Goal: Transaction & Acquisition: Purchase product/service

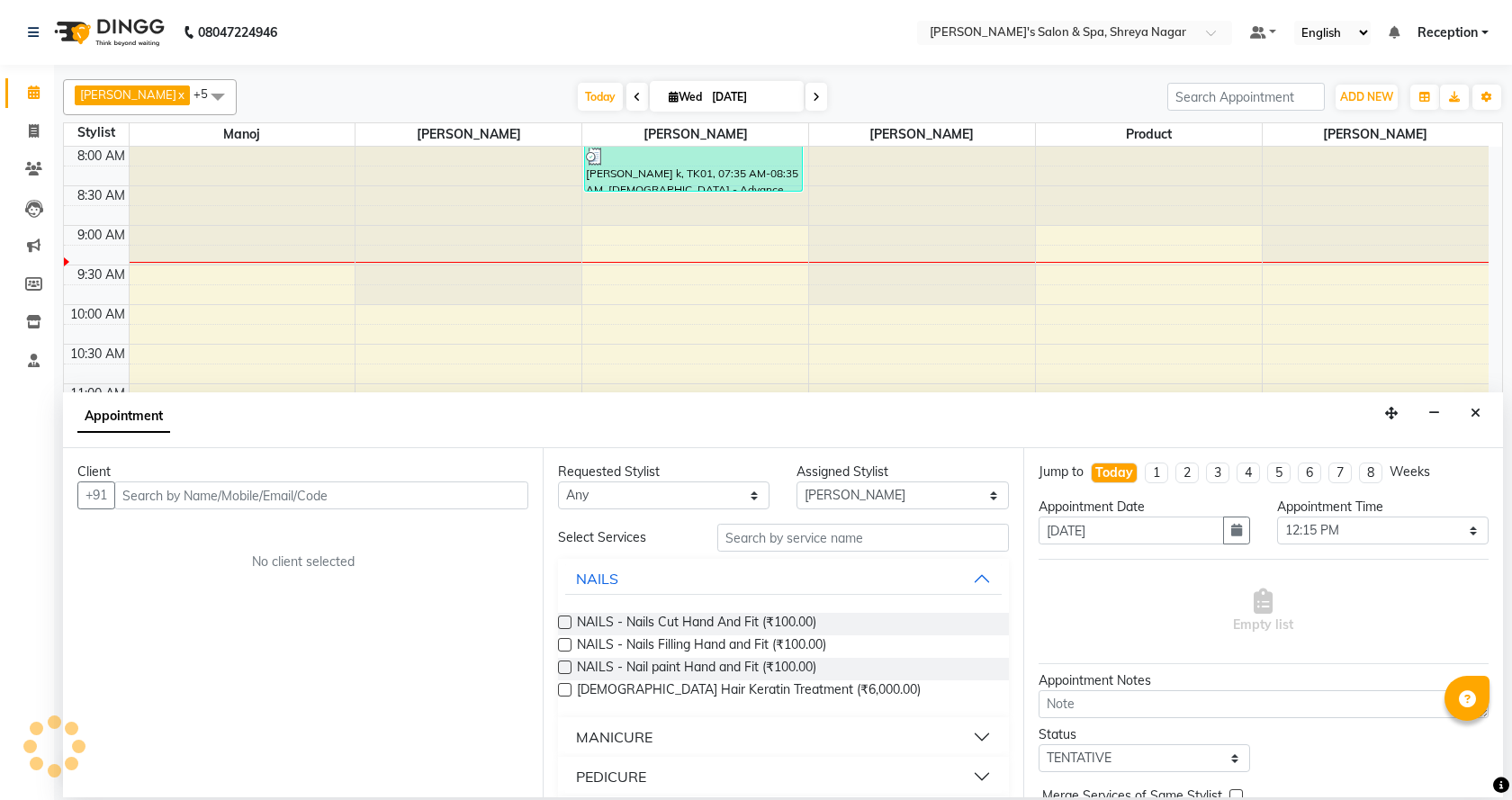
select select "67480"
select select "735"
select select "tentative"
click at [1482, 408] on button "Close" at bounding box center [1476, 413] width 26 height 28
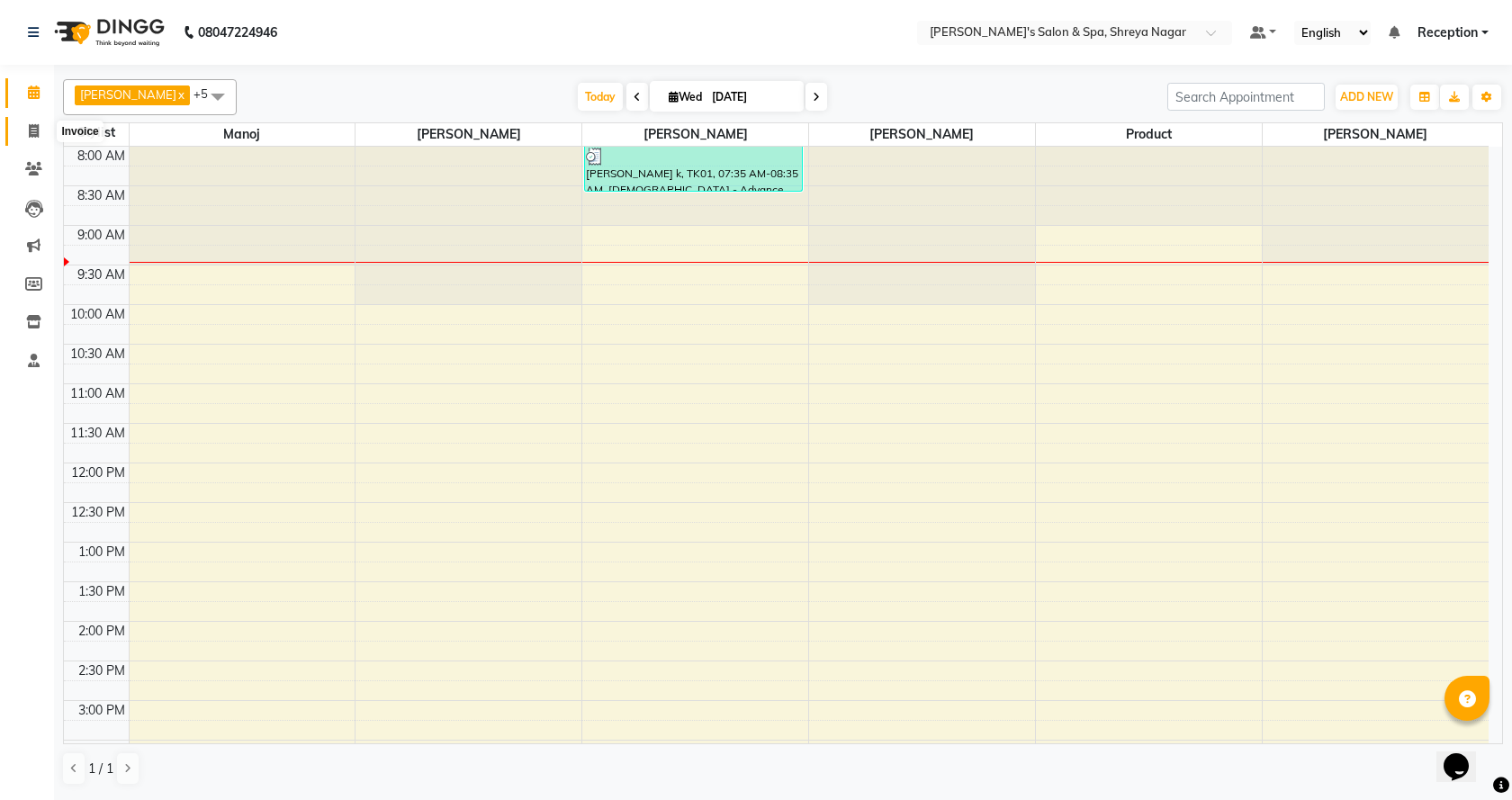
click at [32, 130] on icon at bounding box center [33, 131] width 10 height 13
select select "7591"
select select "service"
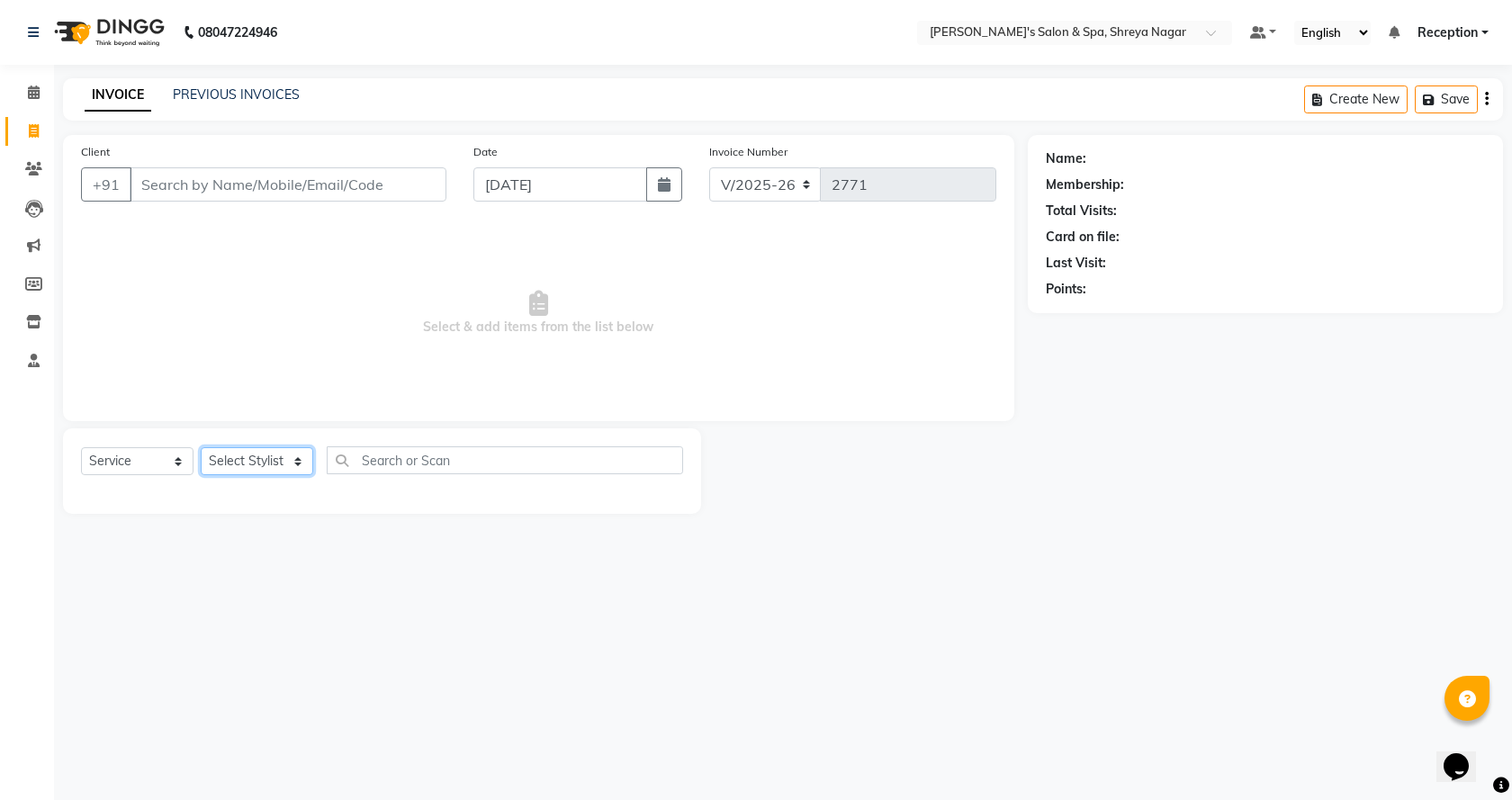
drag, startPoint x: 301, startPoint y: 463, endPoint x: 299, endPoint y: 472, distance: 9.2
click at [301, 463] on select "Select Stylist [PERSON_NAME] [PERSON_NAME] [PERSON_NAME] Product Reception" at bounding box center [257, 461] width 113 height 28
select select "67480"
click at [200, 447] on select "Select Stylist [PERSON_NAME] [PERSON_NAME] [PERSON_NAME] Product Reception" at bounding box center [257, 461] width 113 height 28
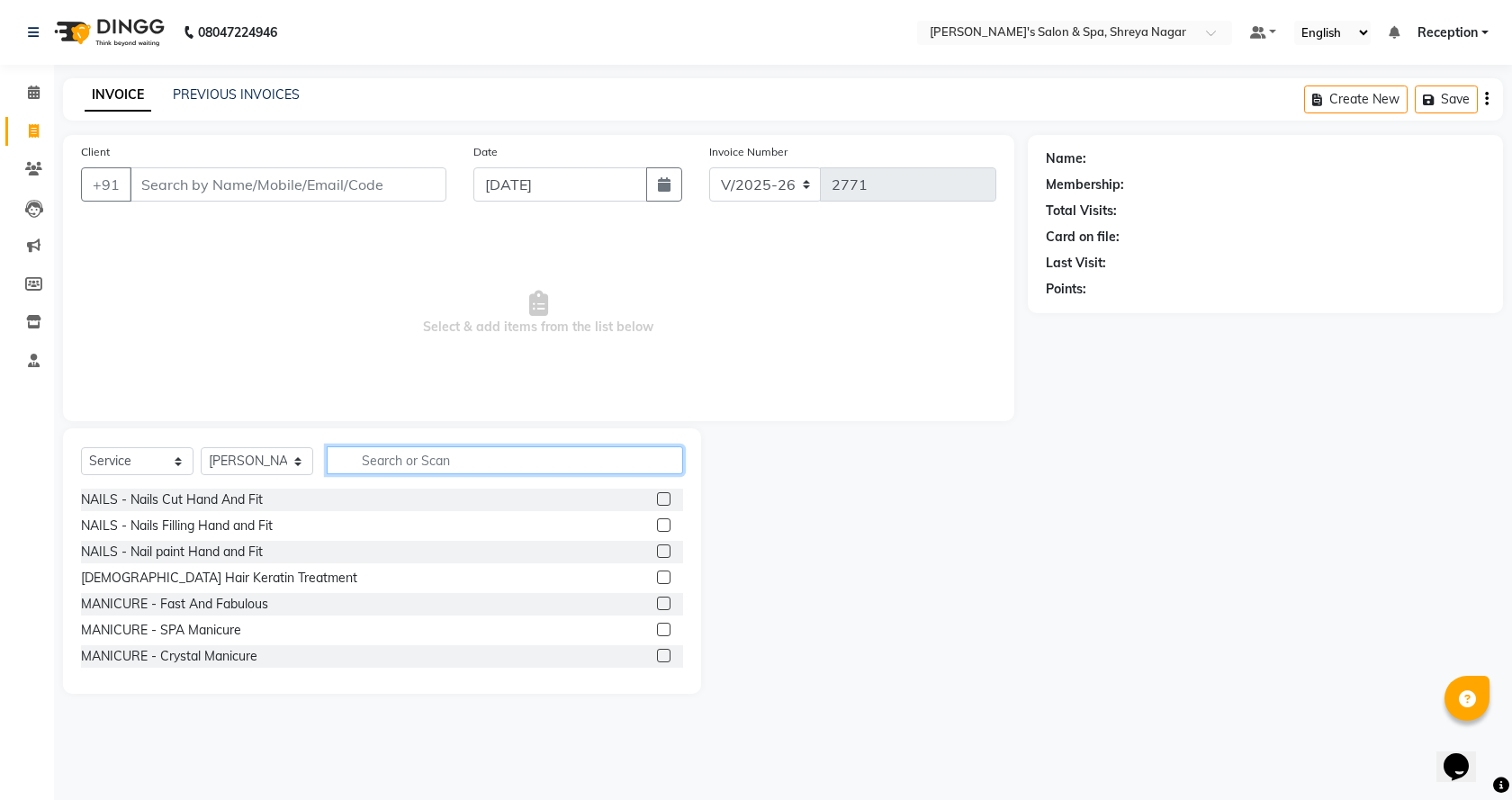
click at [376, 447] on input "text" at bounding box center [506, 460] width 357 height 28
type input "beard"
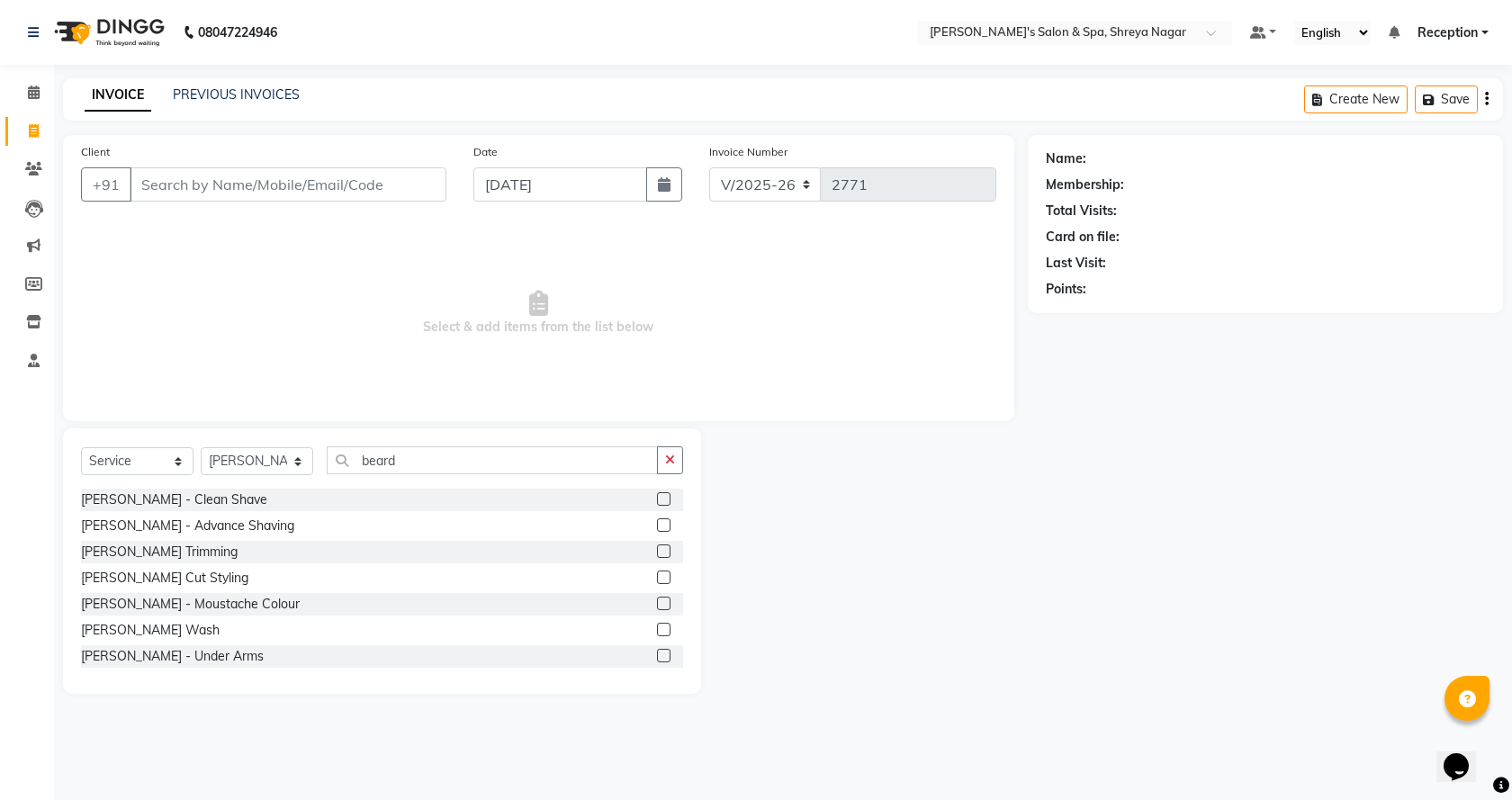
click at [657, 579] on label at bounding box center [664, 577] width 13 height 13
click at [657, 579] on input "checkbox" at bounding box center [663, 578] width 11 height 11
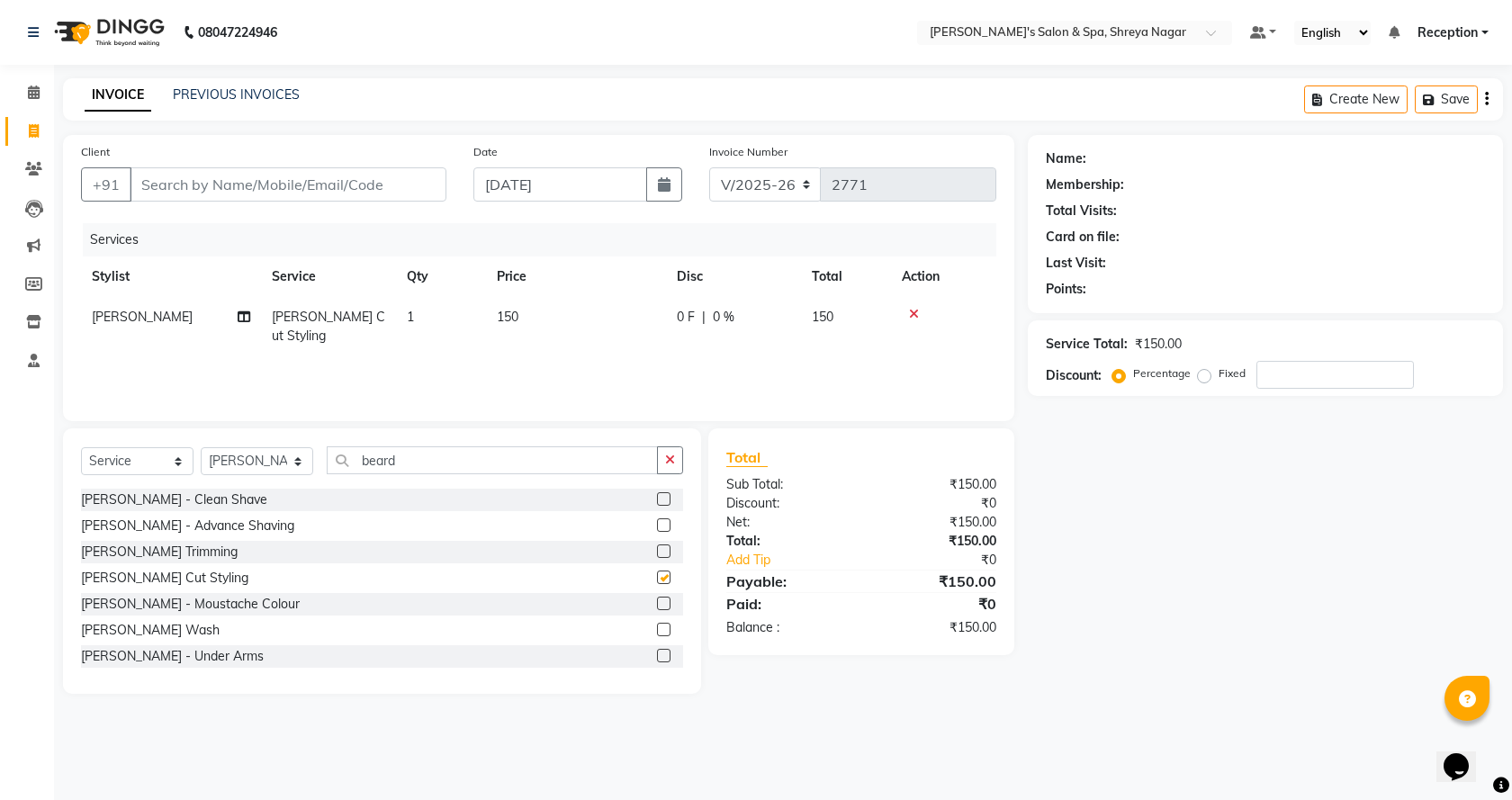
checkbox input "false"
click at [333, 191] on input "Client" at bounding box center [288, 185] width 317 height 34
type input "7"
type input "0"
type input "7038635607"
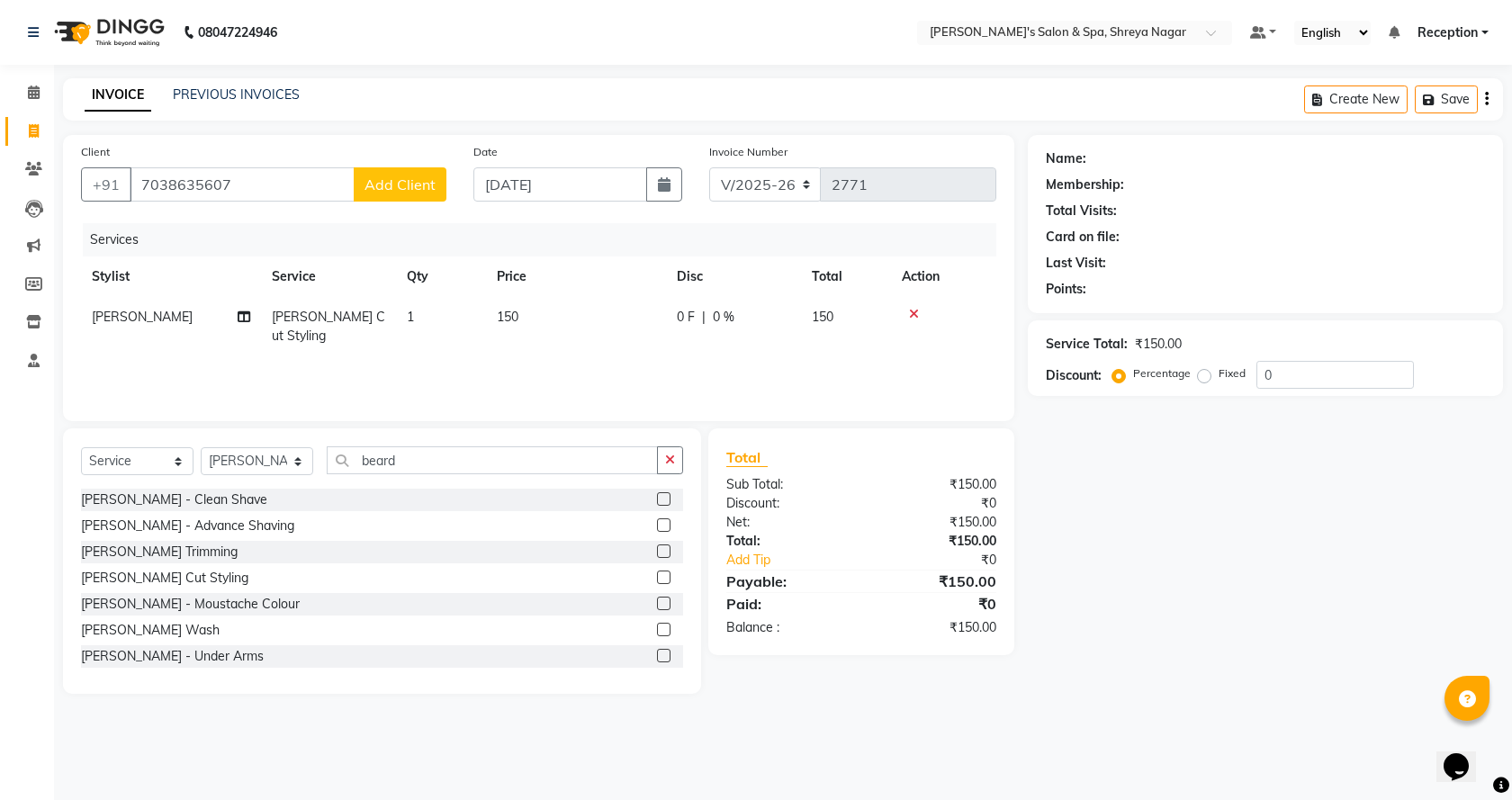
click at [407, 187] on span "Add Client" at bounding box center [400, 184] width 72 height 18
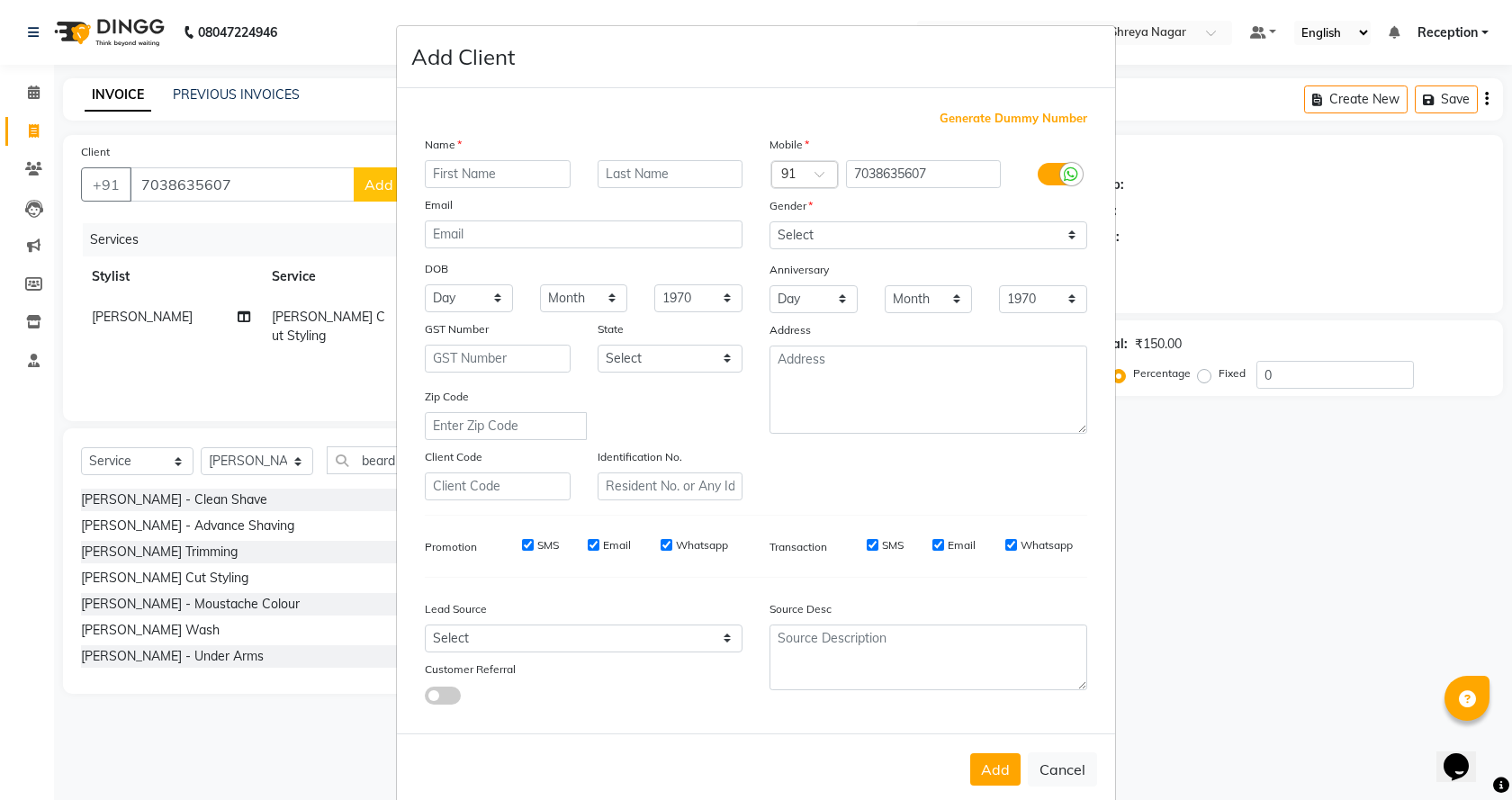
click at [524, 173] on input "text" at bounding box center [497, 174] width 146 height 28
type input "[PERSON_NAME]"
click at [659, 173] on input "text" at bounding box center [671, 174] width 146 height 28
type input "[PERSON_NAME]"
click at [860, 242] on select "Select [DEMOGRAPHIC_DATA] [DEMOGRAPHIC_DATA] Other Prefer Not To Say" at bounding box center [928, 235] width 318 height 28
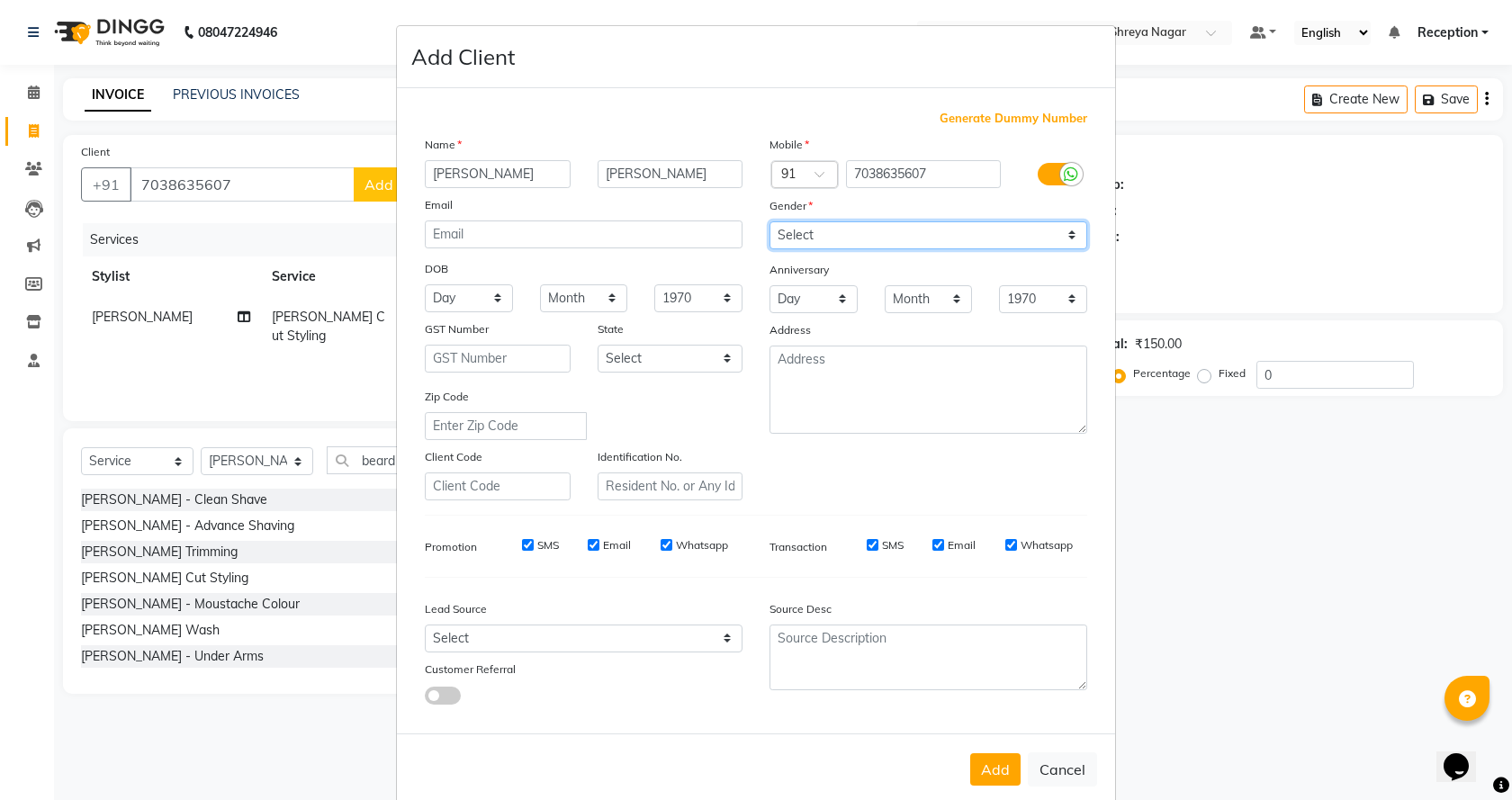
select select "[DEMOGRAPHIC_DATA]"
click at [770, 221] on select "Select [DEMOGRAPHIC_DATA] [DEMOGRAPHIC_DATA] Other Prefer Not To Say" at bounding box center [928, 235] width 318 height 28
click at [993, 769] on button "Add" at bounding box center [995, 769] width 51 height 32
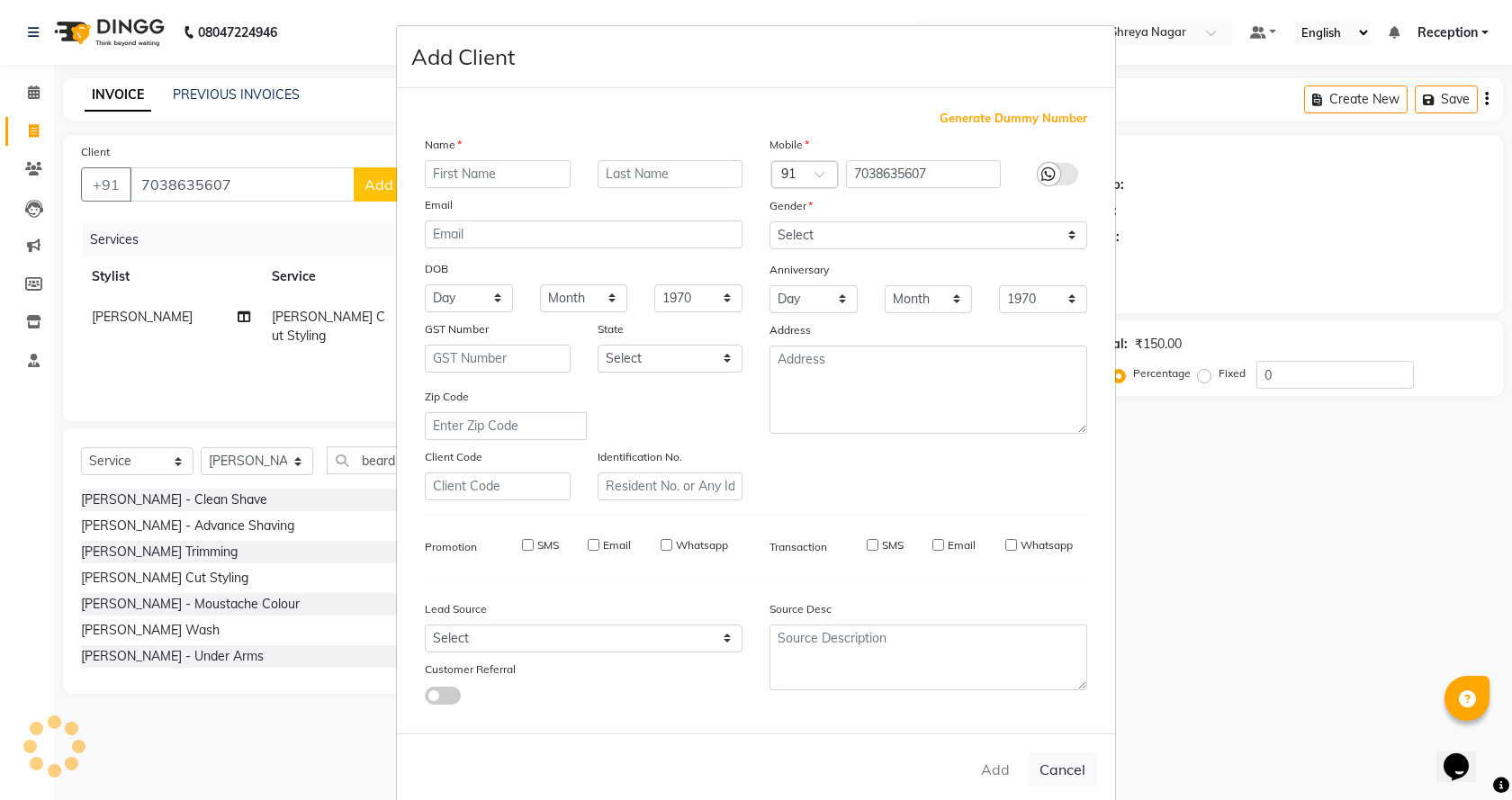
select select
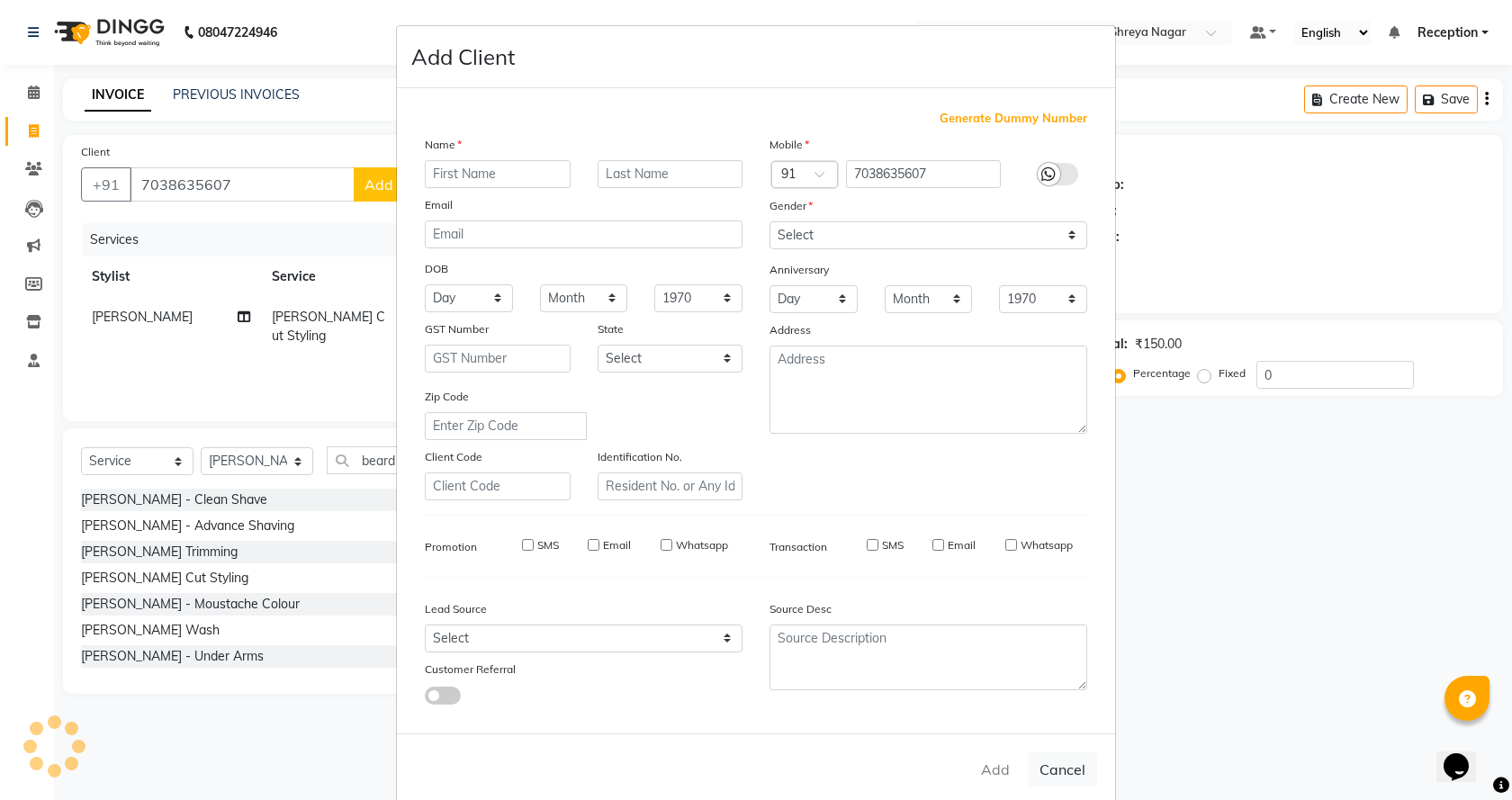
select select
checkbox input "false"
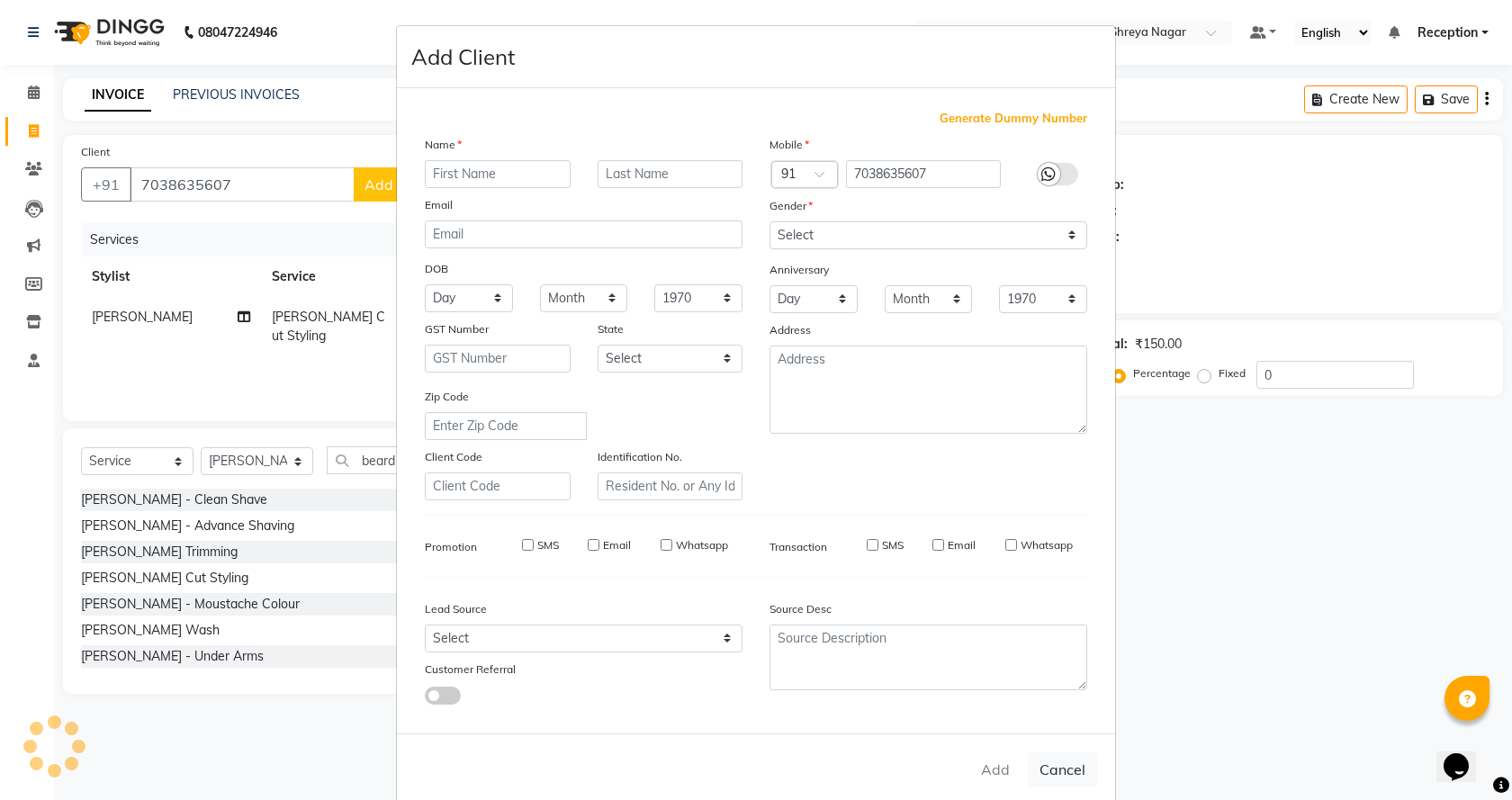
checkbox input "false"
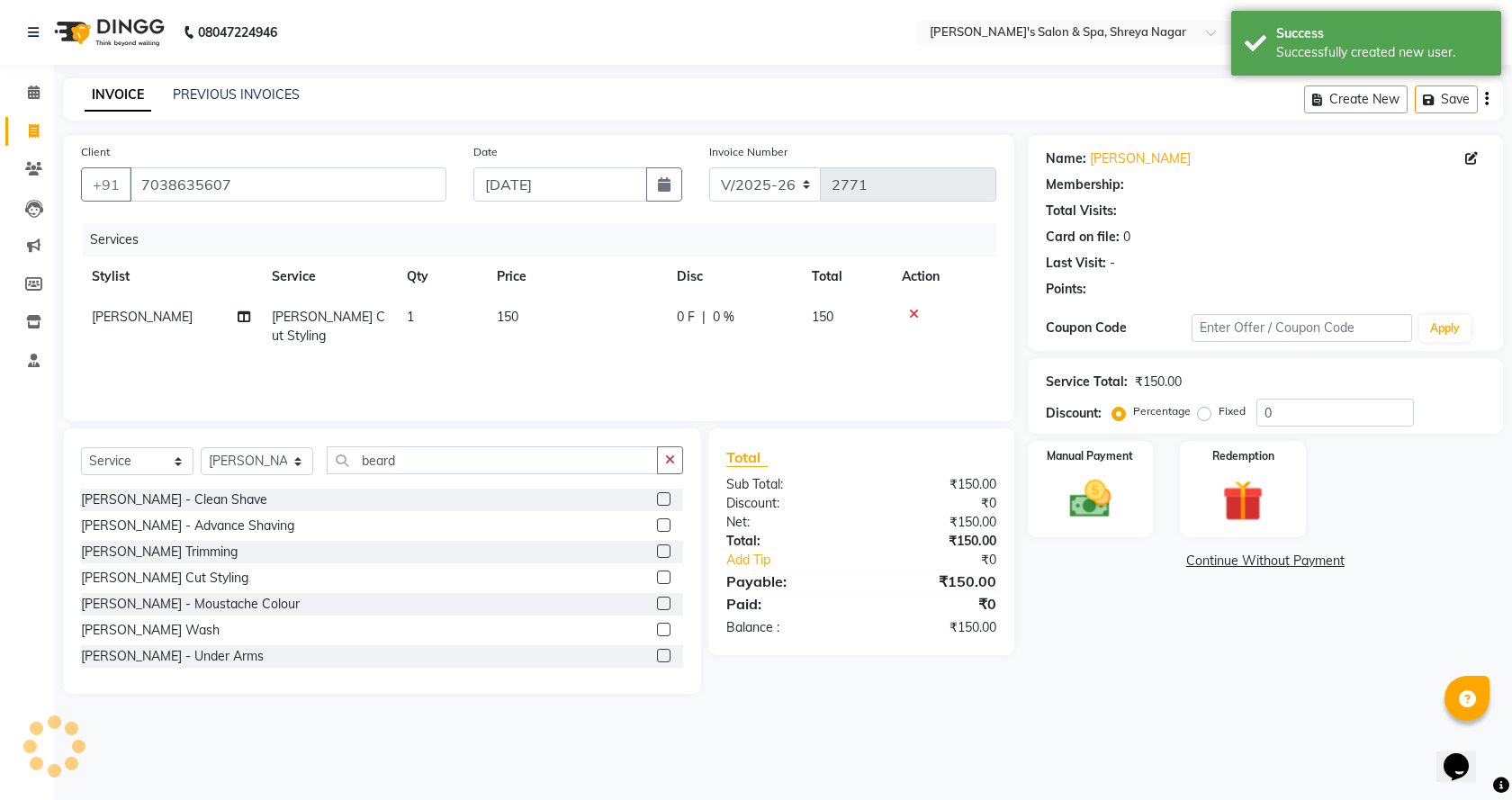
select select "1: Object"
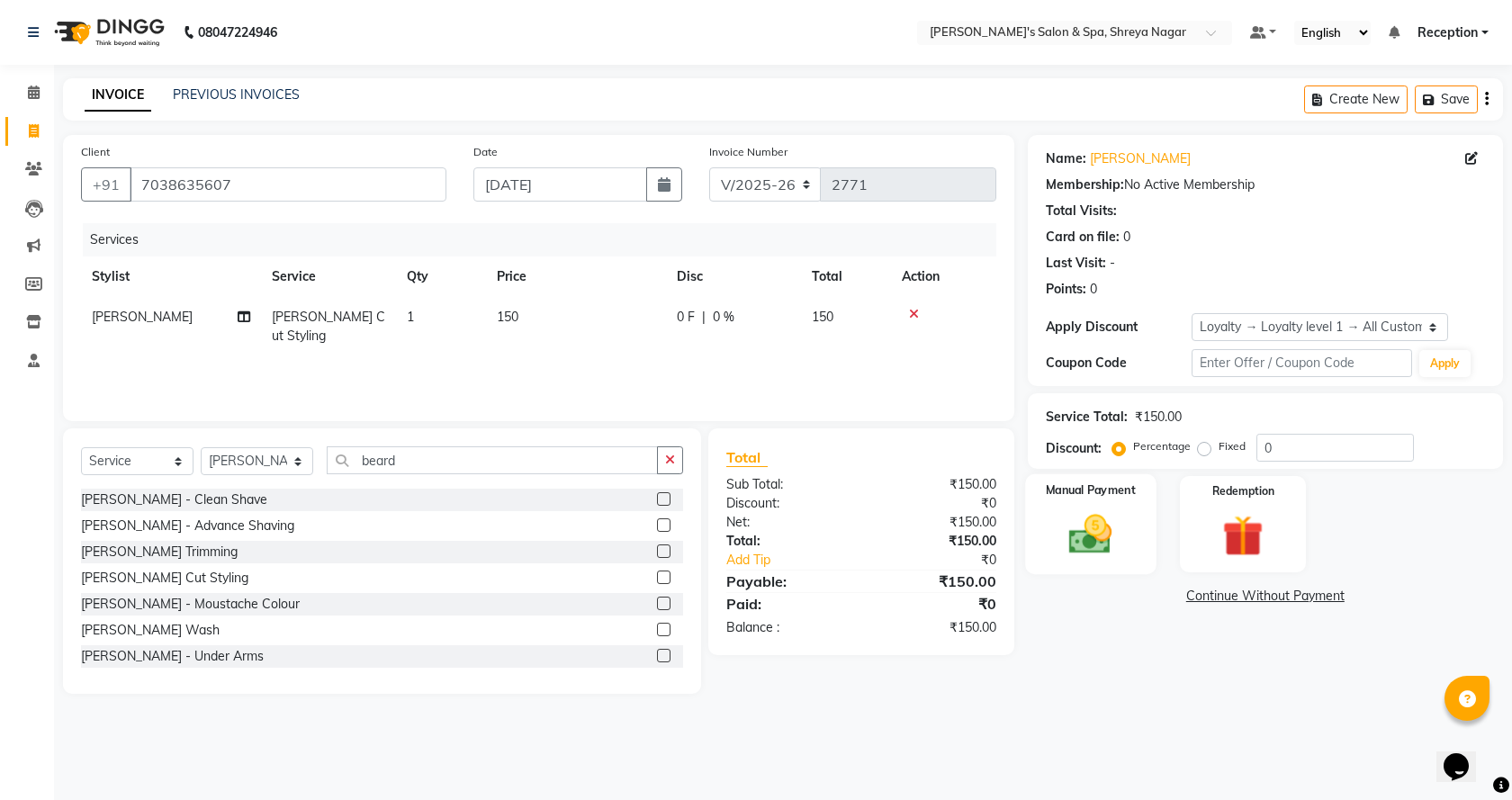
click at [1064, 534] on img at bounding box center [1091, 534] width 71 height 50
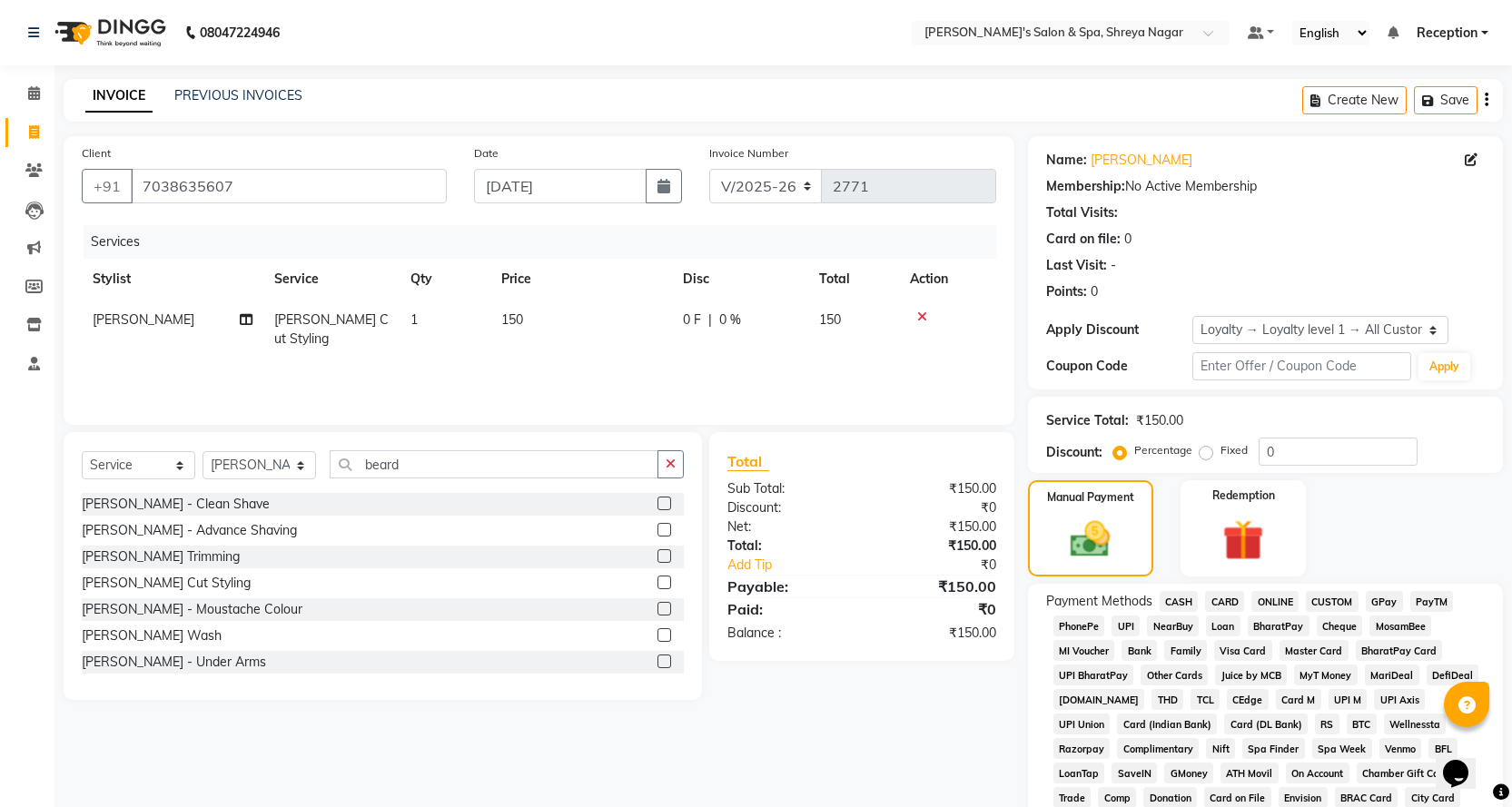
click at [1268, 603] on span "ONLINE" at bounding box center [1274, 601] width 47 height 21
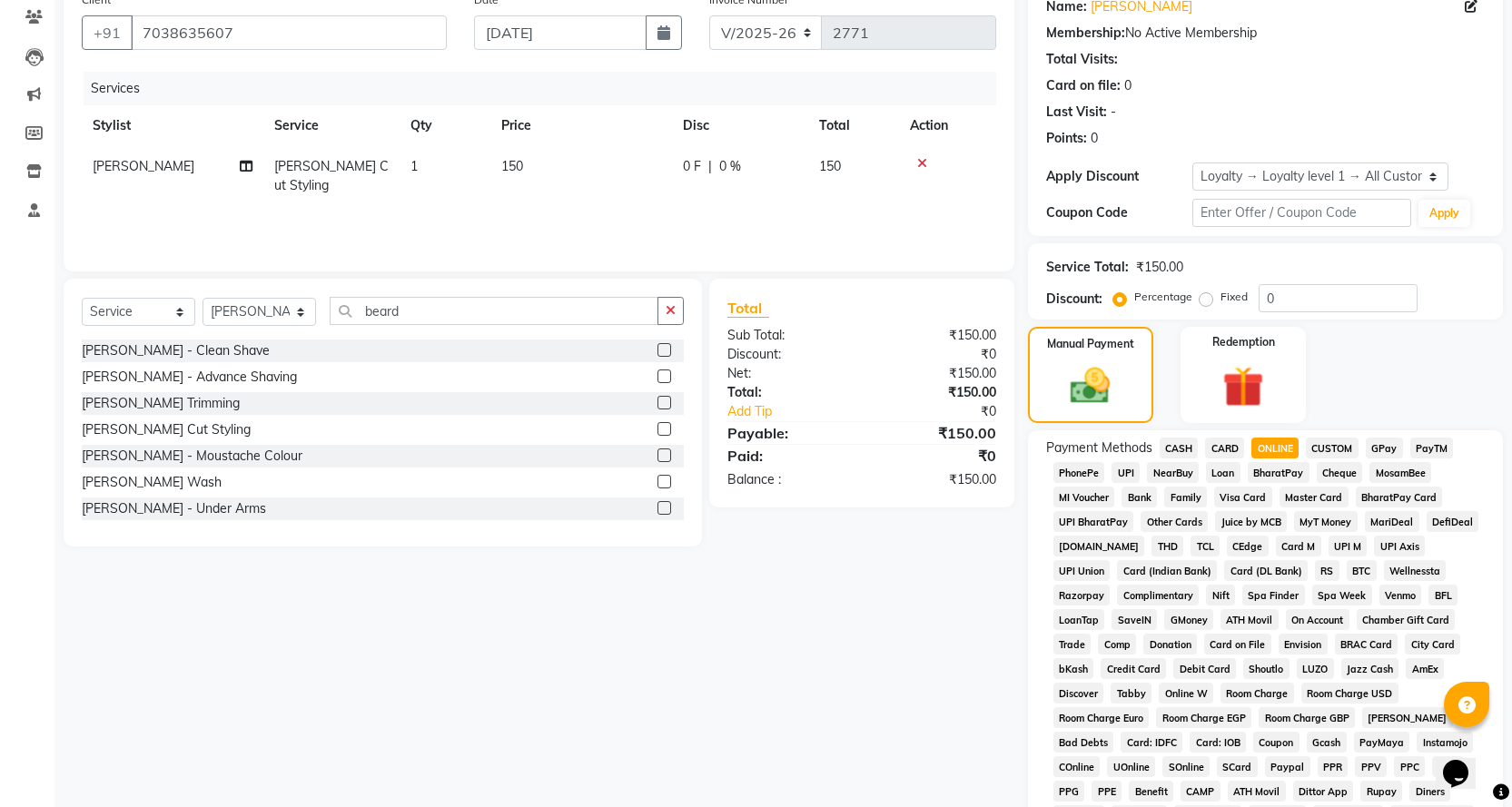
scroll to position [393, 0]
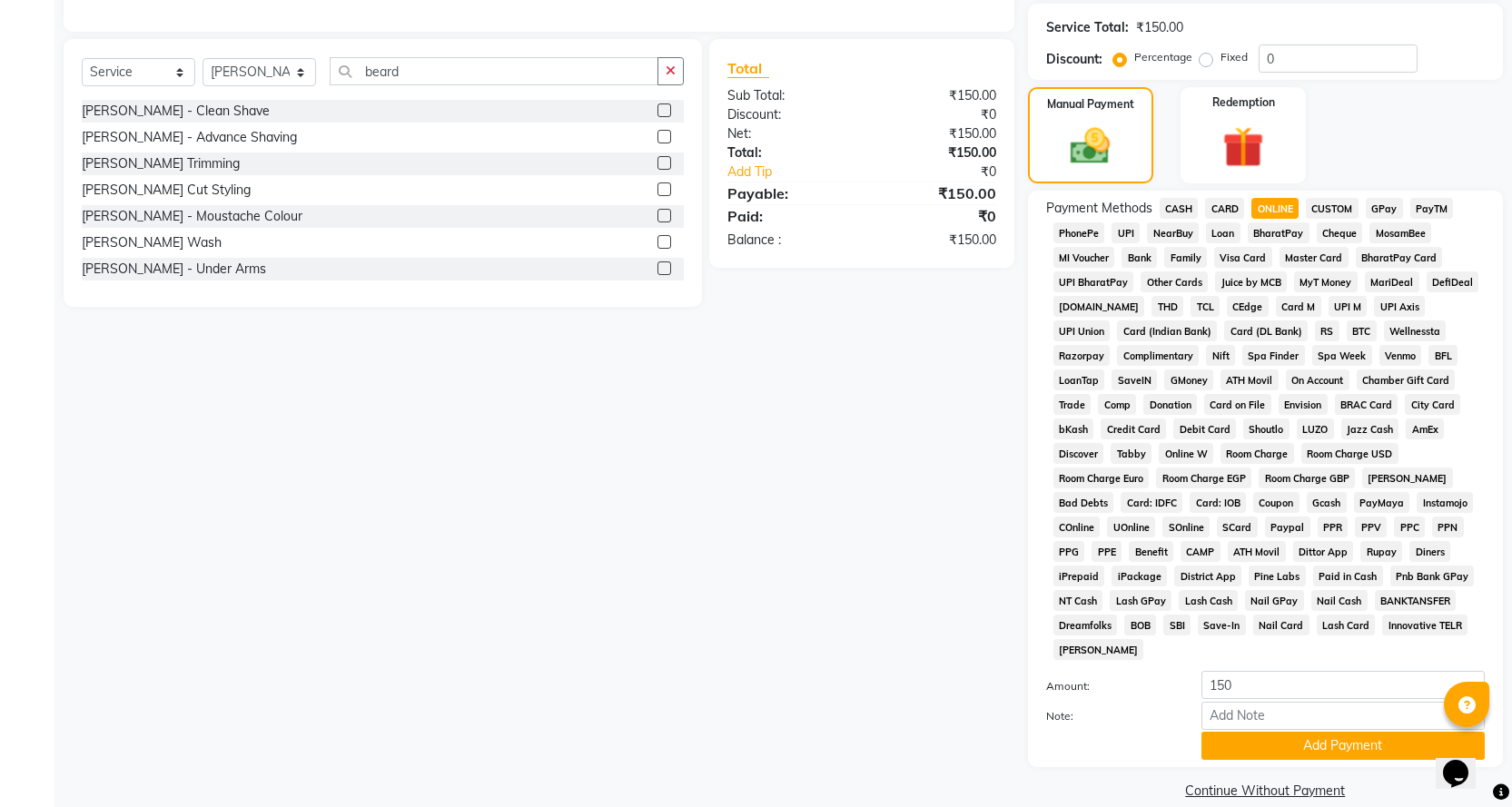
click at [1170, 206] on span "CASH" at bounding box center [1179, 209] width 39 height 21
click at [1285, 670] on input "150" at bounding box center [1344, 684] width 283 height 28
type input "100"
click at [1340, 732] on button "Add Payment" at bounding box center [1344, 745] width 283 height 28
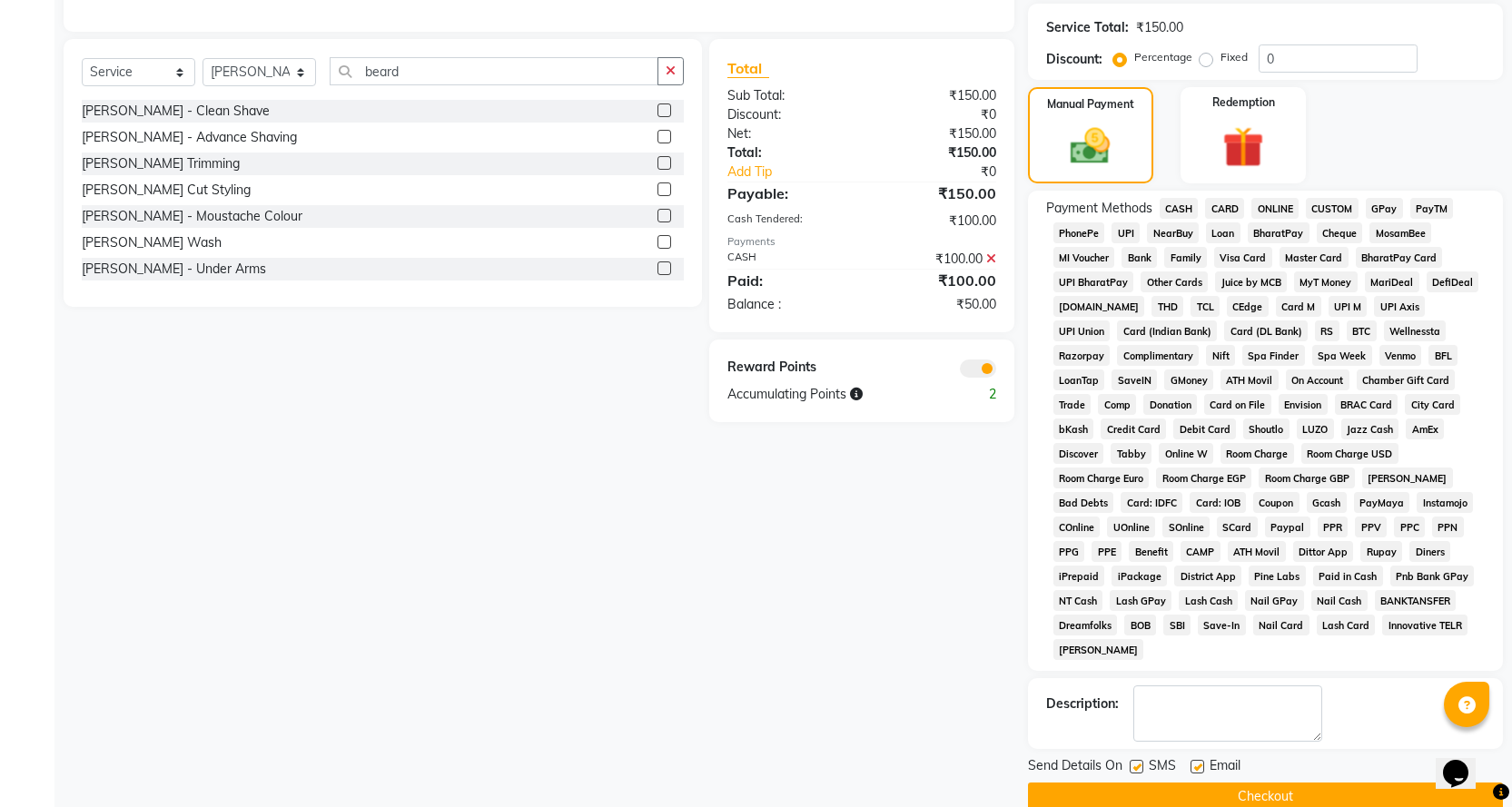
click at [1278, 202] on span "ONLINE" at bounding box center [1274, 209] width 47 height 21
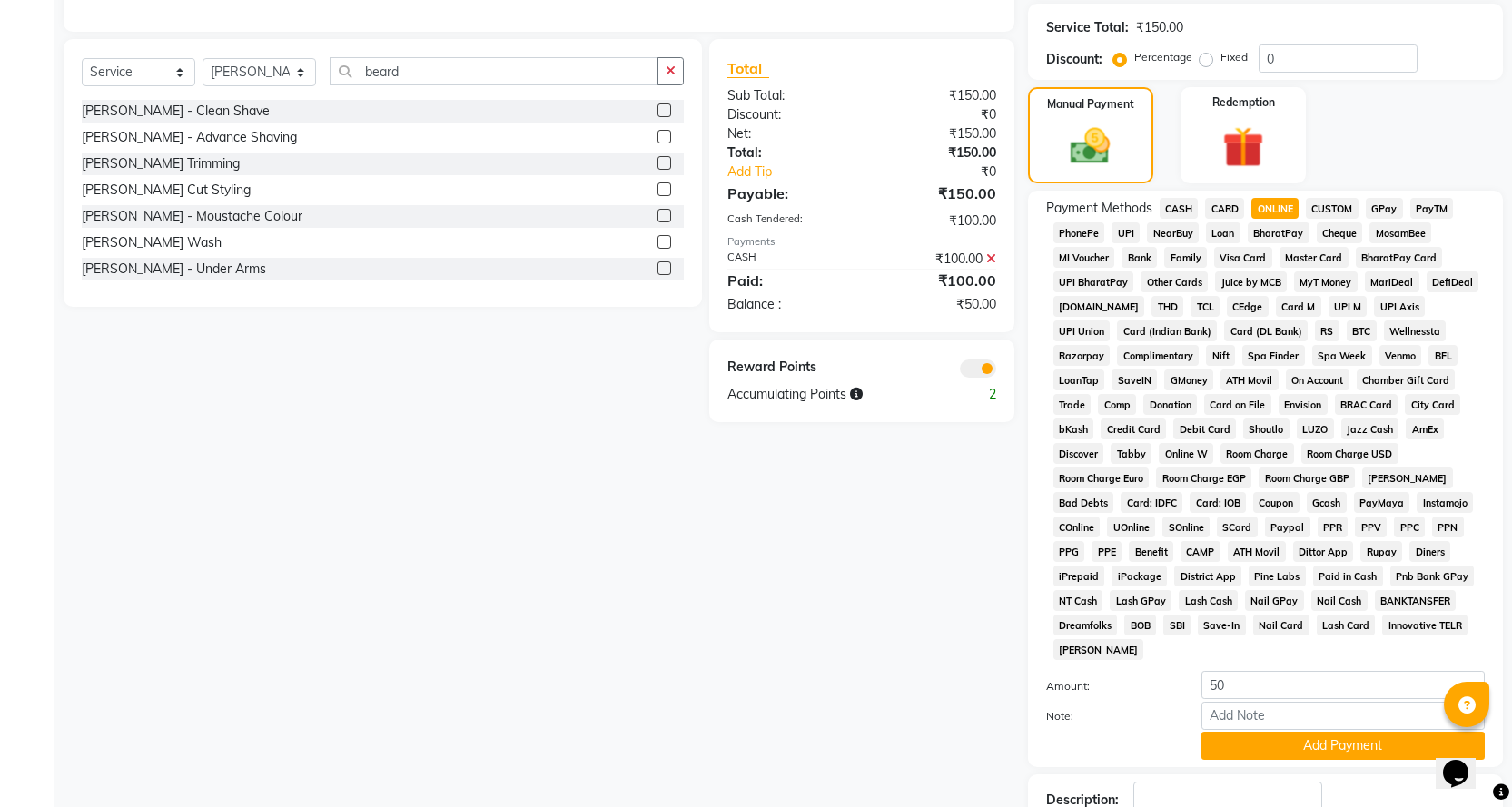
click at [1288, 732] on button "Add Payment" at bounding box center [1344, 745] width 283 height 28
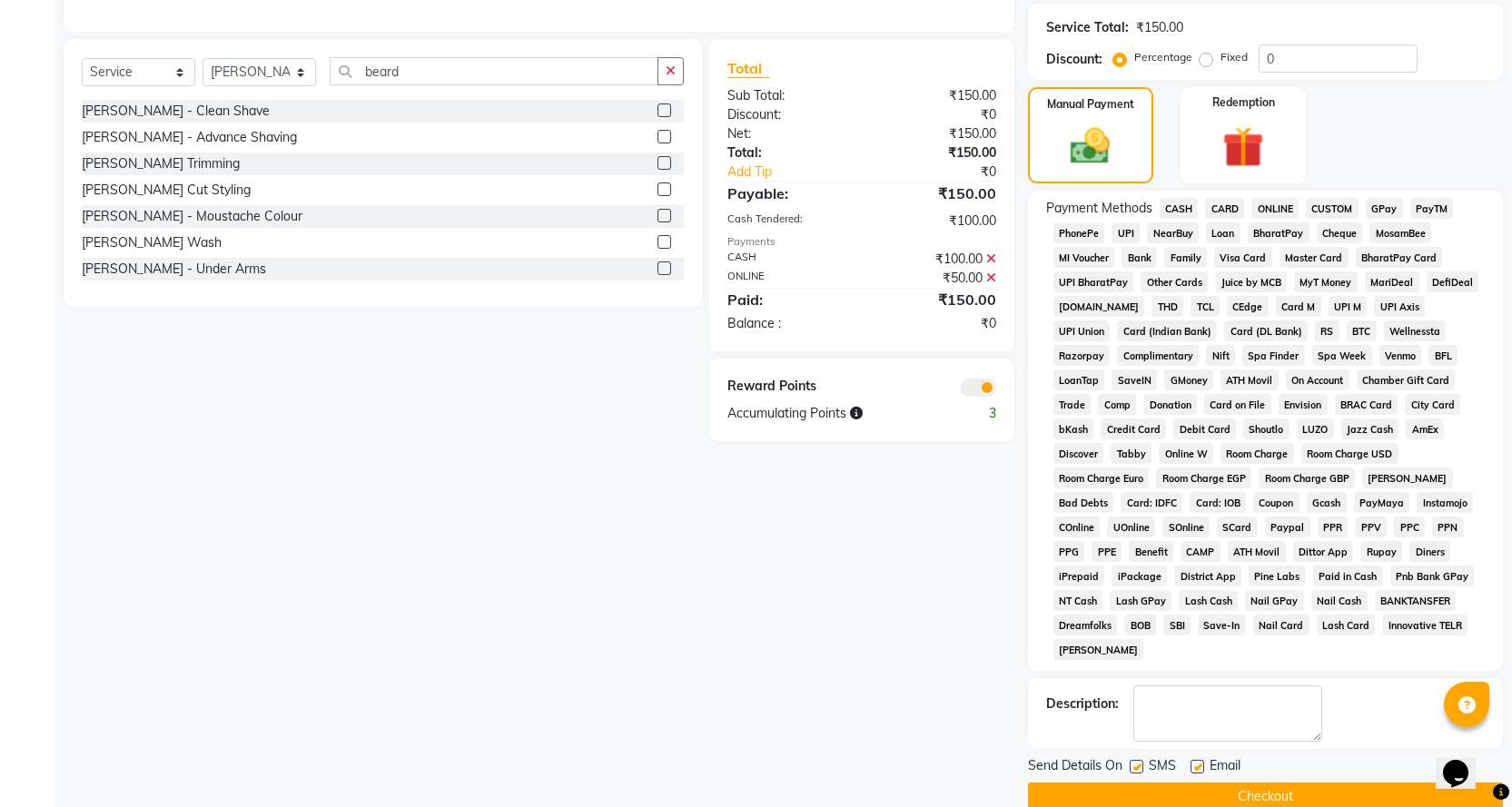
click at [1279, 783] on button "Checkout" at bounding box center [1266, 796] width 475 height 28
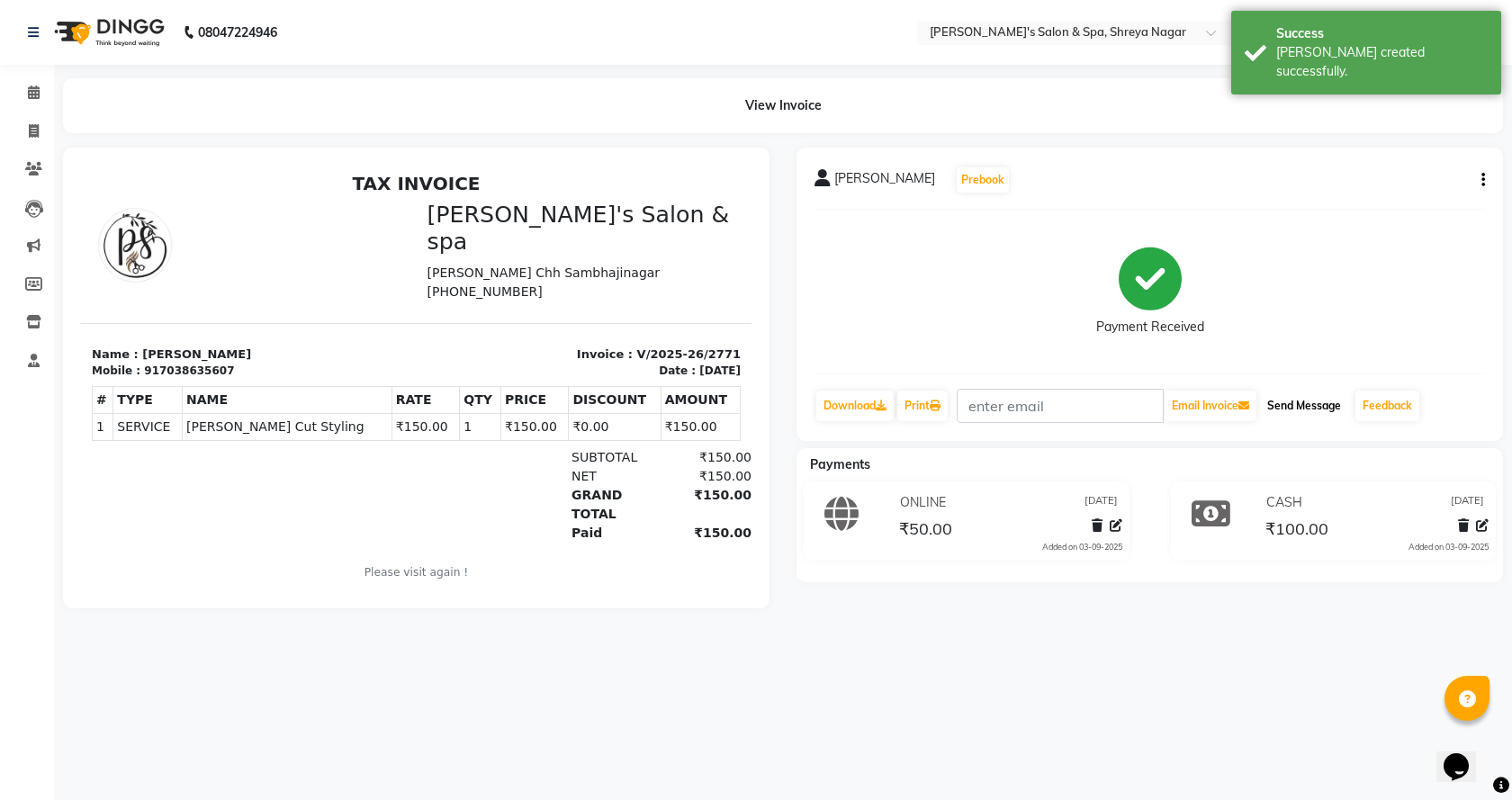
click at [1321, 404] on button "Send Message" at bounding box center [1304, 406] width 88 height 31
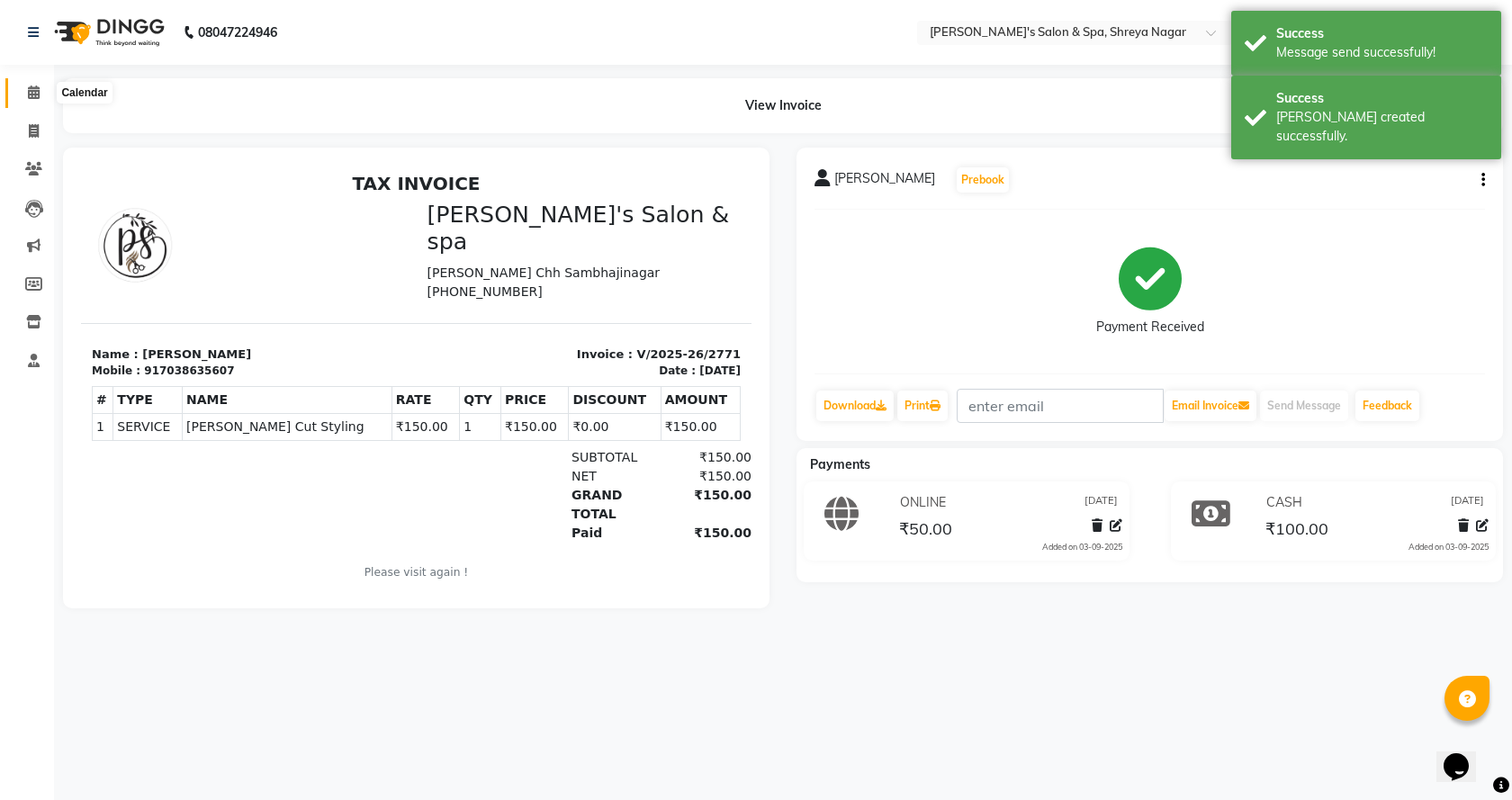
click at [34, 92] on icon at bounding box center [33, 92] width 11 height 13
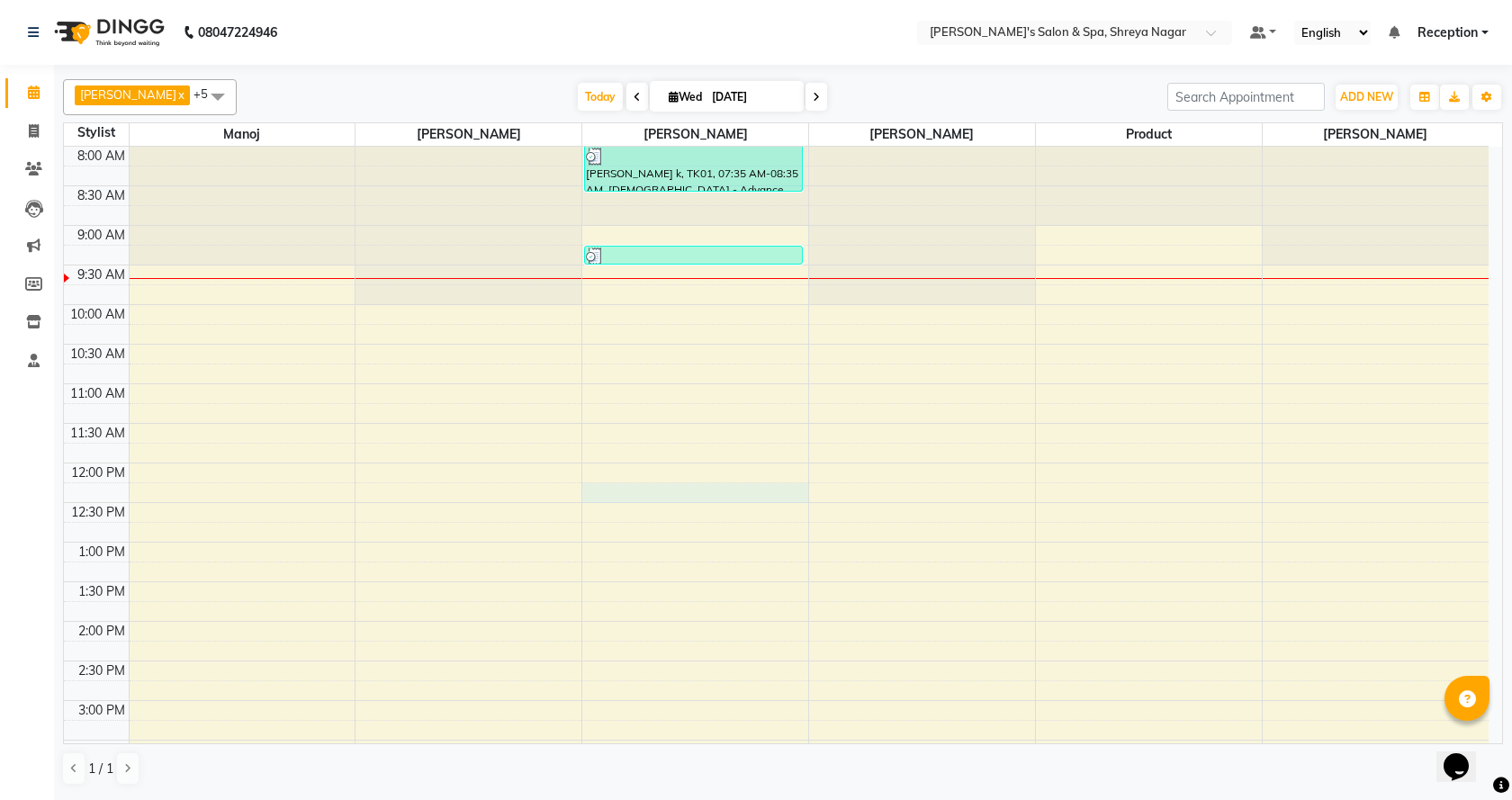
click at [780, 487] on div "8:00 AM 8:30 AM 9:00 AM 9:30 AM 10:00 AM 10:30 AM 11:00 AM 11:30 AM 12:00 PM 12…" at bounding box center [777, 740] width 1425 height 1187
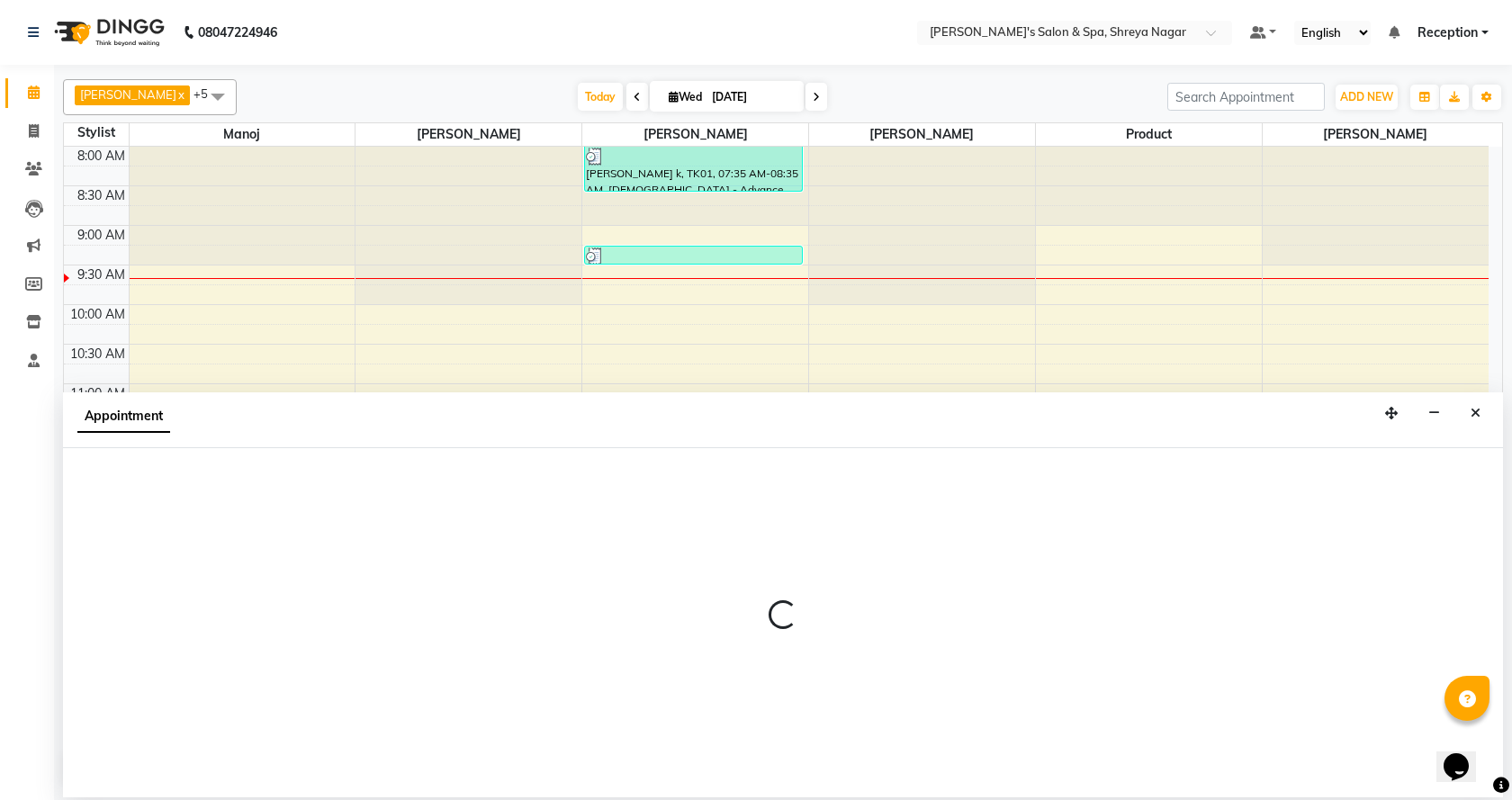
select select "67480"
select select "735"
select select "tentative"
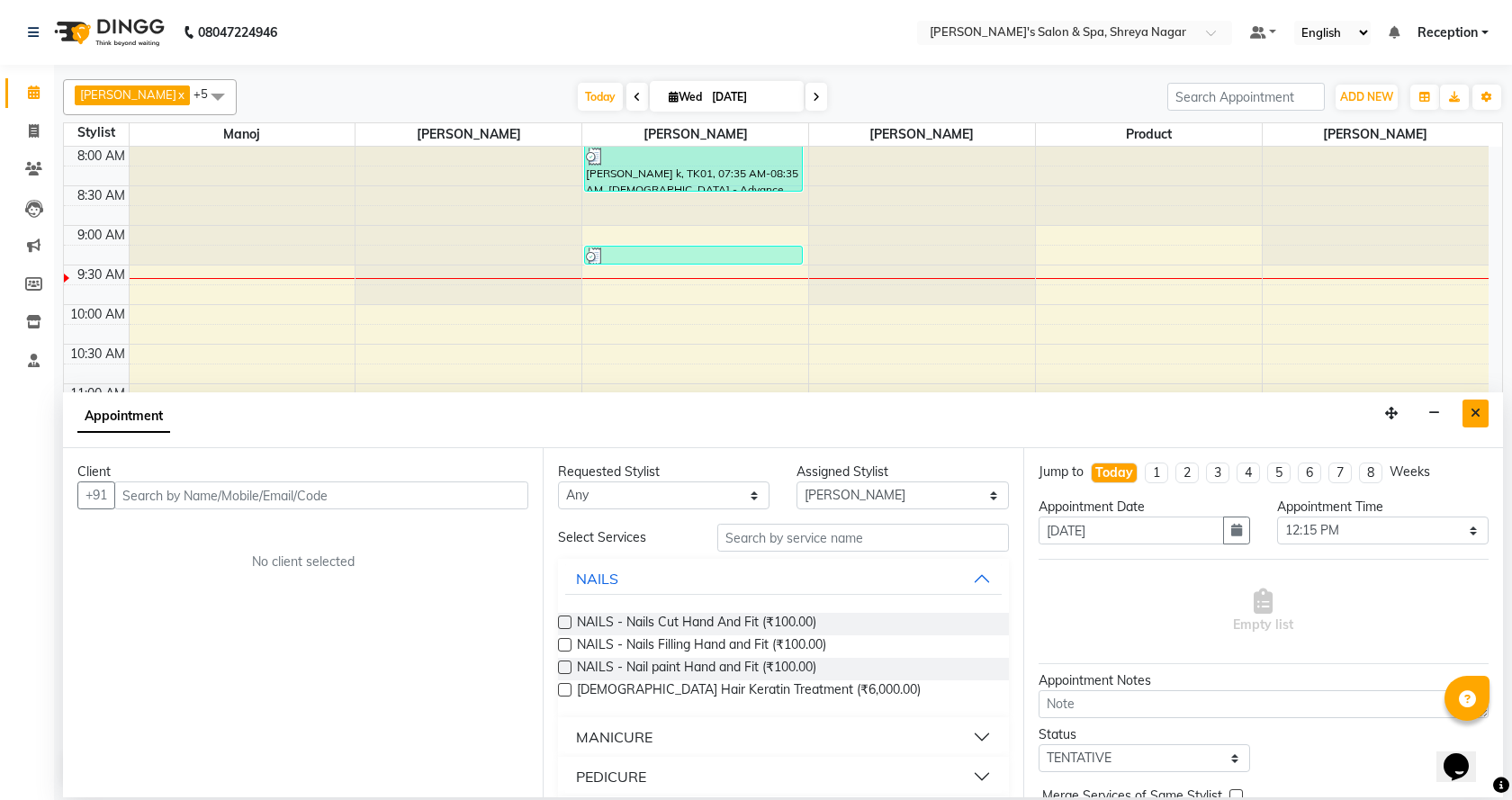
click at [1471, 413] on icon "Close" at bounding box center [1476, 413] width 10 height 12
